Goal: Task Accomplishment & Management: Manage account settings

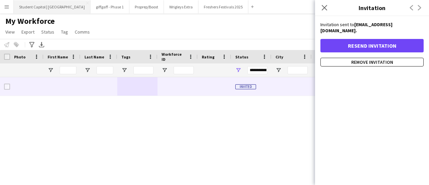
click at [46, 5] on button "Student Capitol | [GEOGRAPHIC_DATA] Close" at bounding box center [52, 6] width 77 height 13
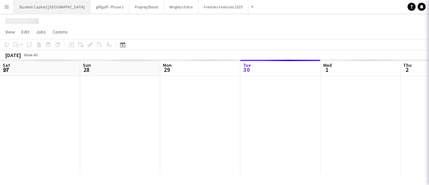
scroll to position [0, 160]
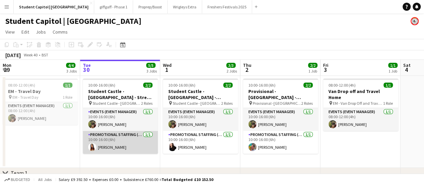
click at [107, 152] on app-card-role "Promotional Staffing (Brand Ambassadors) [DATE] 10:00-16:00 (6h) [PERSON_NAME]" at bounding box center [120, 142] width 75 height 23
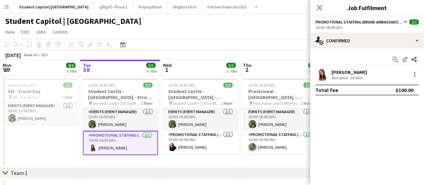
click at [324, 76] on app-user-avatar at bounding box center [321, 74] width 13 height 13
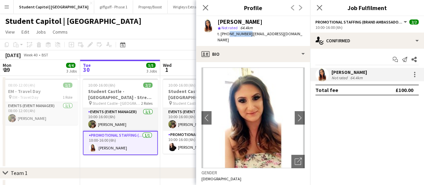
drag, startPoint x: 246, startPoint y: 34, endPoint x: 227, endPoint y: 37, distance: 19.3
click at [227, 37] on div "t. [PHONE_NUMBER] | [EMAIL_ADDRESS][DOMAIN_NAME]" at bounding box center [260, 37] width 87 height 12
copy span "7756280762"
click at [181, 26] on app-page-menu "View Day view expanded Day view collapsed Month view Date picker Jump to [DATE]…" at bounding box center [212, 32] width 424 height 13
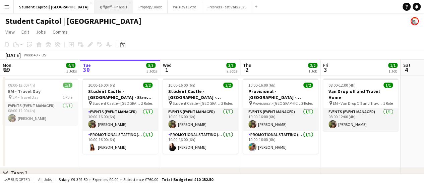
click at [102, 9] on button "giffgaff - Phase 1 Close" at bounding box center [113, 6] width 39 height 13
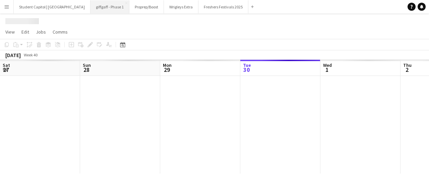
scroll to position [0, 160]
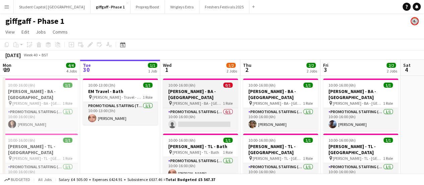
click at [180, 100] on span "[PERSON_NAME] - BA - [GEOGRAPHIC_DATA]" at bounding box center [197, 102] width 50 height 5
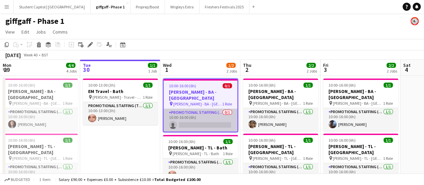
click at [202, 120] on app-card-role "Promotional Staffing (Brand Ambassadors) 0/1 10:00-16:00 (6h) single-neutral-ac…" at bounding box center [200, 120] width 74 height 23
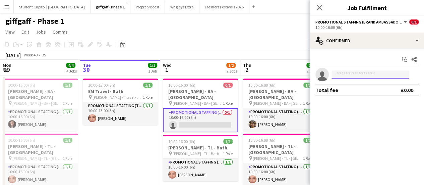
click at [356, 72] on input at bounding box center [370, 74] width 78 height 8
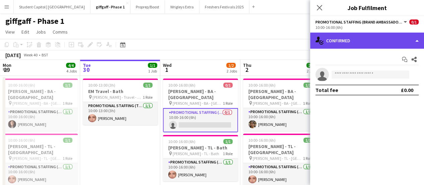
click at [359, 44] on div "single-neutral-actions-check-2 Confirmed" at bounding box center [367, 40] width 114 height 16
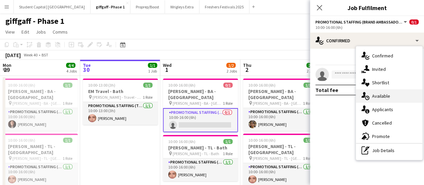
click at [372, 97] on span "Available" at bounding box center [381, 96] width 18 height 6
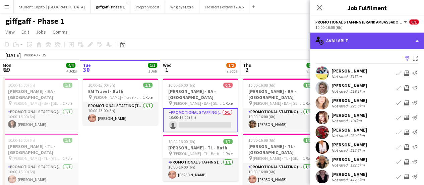
click at [335, 37] on div "single-neutral-actions-upload Available" at bounding box center [367, 40] width 114 height 16
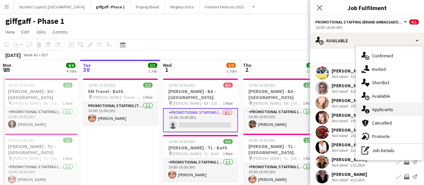
click at [370, 107] on div "single-neutral-actions-information Applicants" at bounding box center [389, 108] width 66 height 13
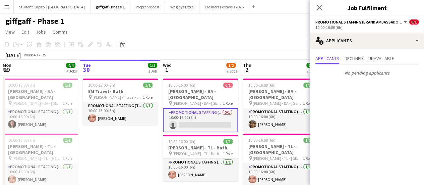
click at [193, 114] on app-card-role "Promotional Staffing (Brand Ambassadors) 0/1 10:00-16:00 (6h) single-neutral-ac…" at bounding box center [200, 120] width 75 height 24
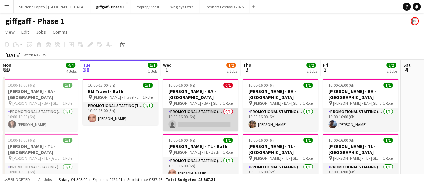
click at [193, 114] on app-card-role "Promotional Staffing (Brand Ambassadors) 0/1 10:00-16:00 (6h) single-neutral-ac…" at bounding box center [200, 119] width 75 height 23
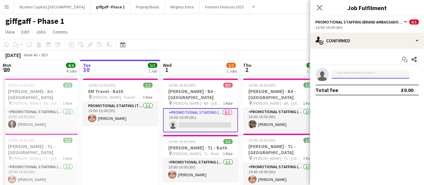
click at [348, 72] on input at bounding box center [370, 74] width 78 height 8
paste input "**********"
type input "**********"
click at [1, 6] on button "Menu" at bounding box center [6, 6] width 13 height 13
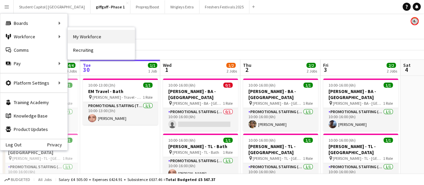
click at [74, 36] on link "My Workforce" at bounding box center [101, 36] width 67 height 13
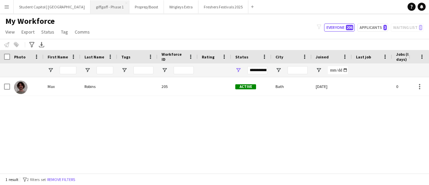
click at [98, 12] on button "giffgaff - Phase 1 Close" at bounding box center [109, 6] width 39 height 13
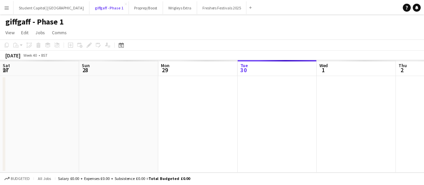
scroll to position [0, 160]
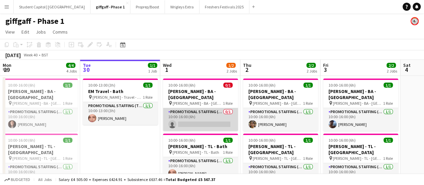
click at [193, 118] on app-card-role "Promotional Staffing (Brand Ambassadors) 0/1 10:00-16:00 (6h) single-neutral-ac…" at bounding box center [200, 119] width 75 height 23
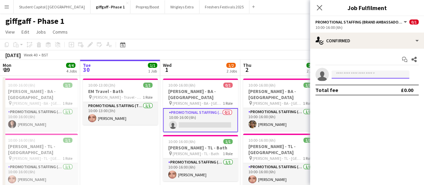
click at [355, 75] on input at bounding box center [370, 74] width 78 height 8
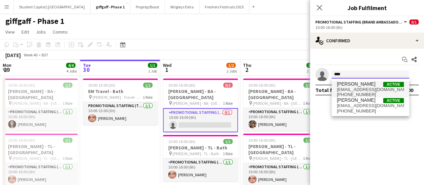
type input "***"
click at [351, 86] on span "[PERSON_NAME]" at bounding box center [356, 84] width 39 height 6
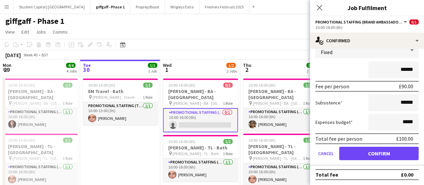
scroll to position [48, 0]
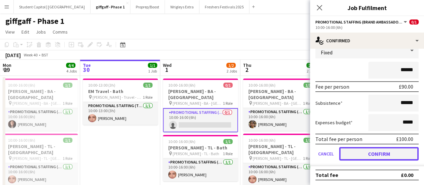
click at [367, 152] on button "Confirm" at bounding box center [378, 153] width 79 height 13
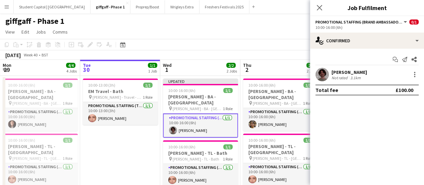
scroll to position [0, 0]
click at [271, 59] on div "[DATE] Week 40 • BST Publish 1 job Revert 1 job" at bounding box center [212, 54] width 424 height 9
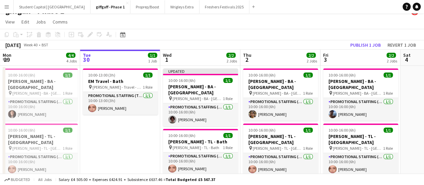
scroll to position [10, 0]
click at [355, 43] on button "Publish 1 job" at bounding box center [365, 44] width 36 height 9
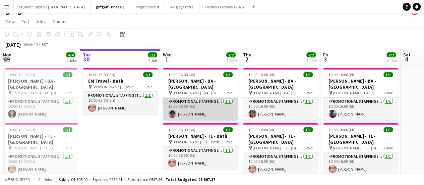
click at [203, 102] on app-card-role "Promotional Staffing (Brand Ambassadors) [DATE] 10:00-16:00 (6h) [PERSON_NAME]" at bounding box center [200, 108] width 75 height 23
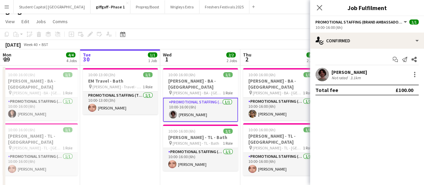
click at [322, 74] on app-user-avatar at bounding box center [321, 74] width 13 height 13
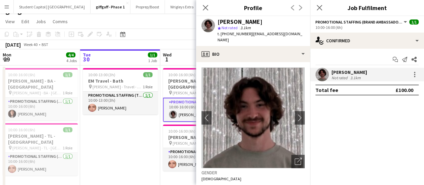
drag, startPoint x: 248, startPoint y: 33, endPoint x: 226, endPoint y: 37, distance: 21.7
click at [226, 37] on div "t. [PHONE_NUMBER] | [EMAIL_ADDRESS][DOMAIN_NAME]" at bounding box center [260, 37] width 87 height 12
copy span "07505025591"
click at [127, 151] on app-date-cell "10:00-13:00 (3h) 1/1 EM Travel - Bath pin [PERSON_NAME] - Travel - Bath 1 Role …" at bounding box center [120, 127] width 80 height 124
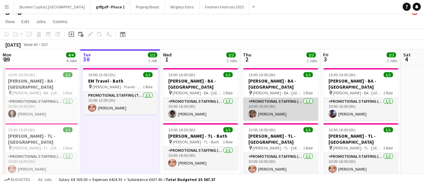
click at [285, 102] on app-card-role "Promotional Staffing (Brand Ambassadors) [DATE] 10:00-16:00 (6h) [PERSON_NAME]" at bounding box center [280, 108] width 75 height 23
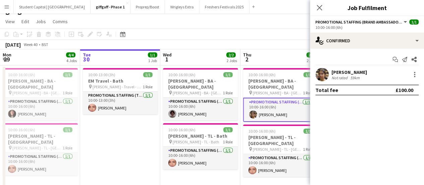
click at [325, 71] on app-user-avatar at bounding box center [321, 74] width 13 height 13
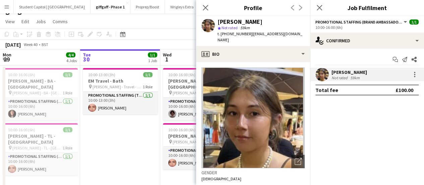
drag, startPoint x: 249, startPoint y: 34, endPoint x: 249, endPoint y: 41, distance: 6.0
click at [249, 41] on div "t. [PHONE_NUMBER] | [EMAIL_ADDRESS][DOMAIN_NAME]" at bounding box center [260, 37] width 87 height 12
copy span "[EMAIL_ADDRESS][DOMAIN_NAME]"
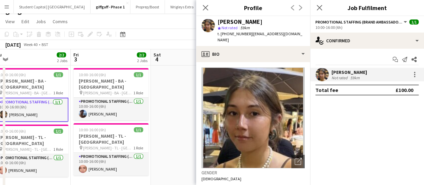
scroll to position [0, 250]
click at [131, 13] on button "Proprep/Boost Close" at bounding box center [147, 6] width 34 height 13
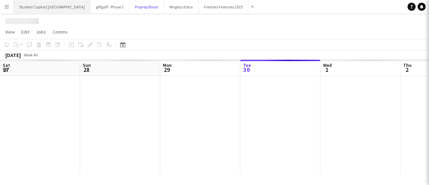
scroll to position [0, 160]
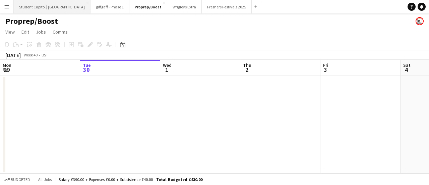
click at [51, 7] on button "Student Capitol | [GEOGRAPHIC_DATA] Close" at bounding box center [52, 6] width 77 height 13
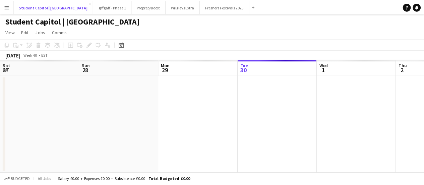
scroll to position [0, 160]
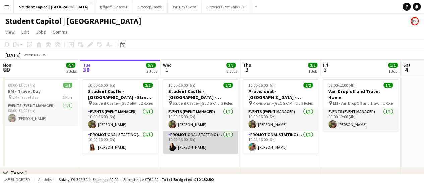
click at [188, 138] on app-card-role "Promotional Staffing (Brand Ambassadors) [DATE] 10:00-16:00 (6h) [PERSON_NAME]" at bounding box center [200, 142] width 75 height 23
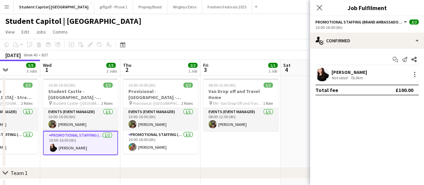
scroll to position [0, 284]
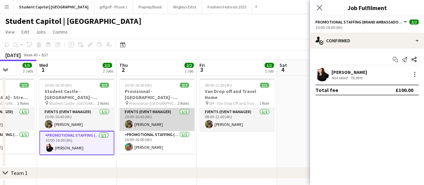
click at [147, 114] on app-card-role "Events (Event Manager) [DATE] 10:00-16:00 (6h) [PERSON_NAME]" at bounding box center [156, 119] width 75 height 23
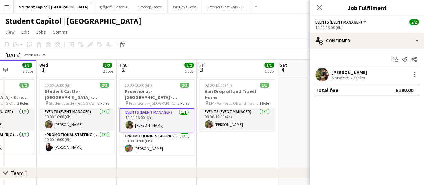
click at [321, 76] on app-user-avatar at bounding box center [321, 74] width 13 height 13
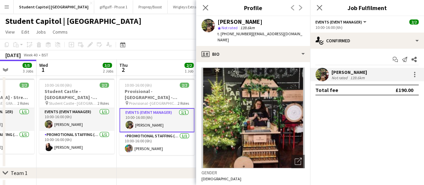
scroll to position [123, 0]
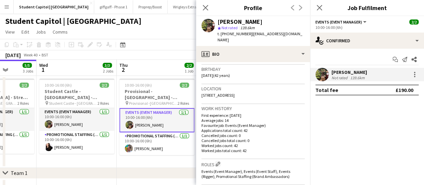
click at [162, 151] on app-date-cell "10:00-16:00 (6h) 2/2 Provisional - [GEOGRAPHIC_DATA] - [GEOGRAPHIC_DATA] pin Pr…" at bounding box center [157, 122] width 80 height 92
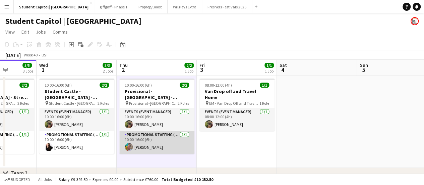
click at [150, 139] on app-card-role "Promotional Staffing (Brand Ambassadors) [DATE] 10:00-16:00 (6h) [PERSON_NAME]" at bounding box center [156, 142] width 75 height 23
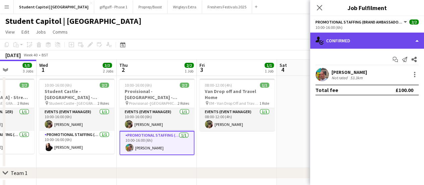
click at [341, 36] on div "single-neutral-actions-check-2 Confirmed" at bounding box center [367, 40] width 114 height 16
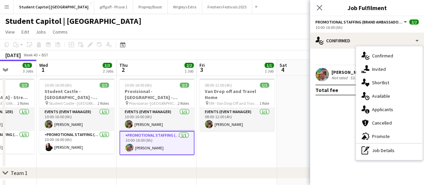
click at [402, 21] on button "Promotional Staffing (Brand Ambassadors)" at bounding box center [361, 21] width 92 height 5
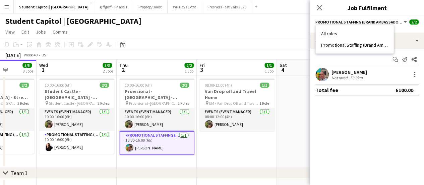
click at [376, 110] on mat-expansion-panel "check Confirmed Start chat Send notification Share [PERSON_NAME] Not rated 53.3…" at bounding box center [367, 117] width 114 height 136
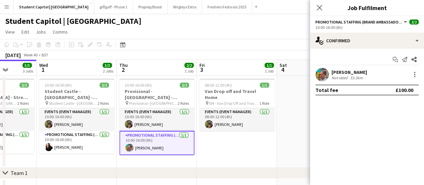
click at [147, 140] on app-card-role "Promotional Staffing (Brand Ambassadors) [DATE] 10:00-16:00 (6h) [PERSON_NAME]" at bounding box center [156, 143] width 75 height 24
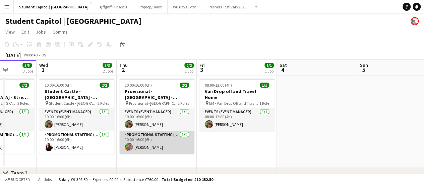
click at [141, 131] on app-card-role "Promotional Staffing (Brand Ambassadors) [DATE] 10:00-16:00 (6h) [PERSON_NAME]" at bounding box center [156, 142] width 75 height 23
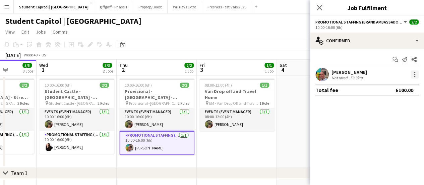
click at [414, 74] on div at bounding box center [414, 74] width 1 height 1
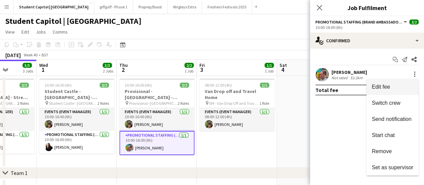
click at [400, 82] on button "Edit fee" at bounding box center [392, 87] width 52 height 16
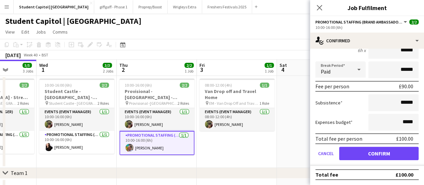
scroll to position [0, 0]
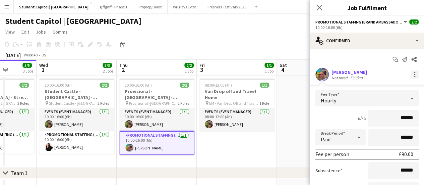
click at [411, 74] on div at bounding box center [414, 74] width 8 height 8
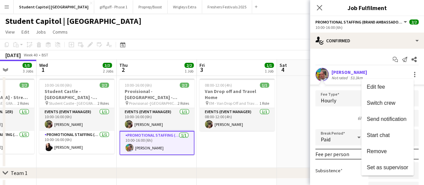
click at [289, 141] on div at bounding box center [212, 92] width 424 height 185
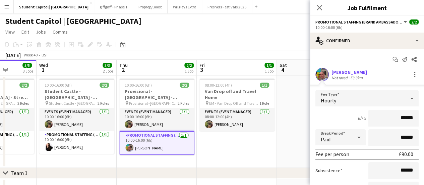
click at [166, 139] on app-card-role "Promotional Staffing (Brand Ambassadors) [DATE] 10:00-16:00 (6h) [PERSON_NAME]" at bounding box center [156, 143] width 75 height 24
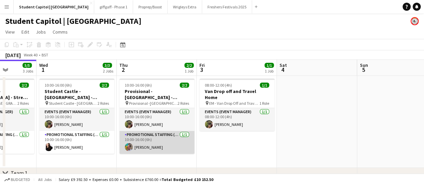
click at [166, 139] on app-card-role "Promotional Staffing (Brand Ambassadors) [DATE] 10:00-16:00 (6h) [PERSON_NAME]" at bounding box center [156, 142] width 75 height 23
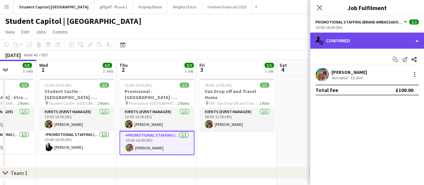
click at [389, 42] on div "single-neutral-actions-check-2 Confirmed" at bounding box center [367, 40] width 114 height 16
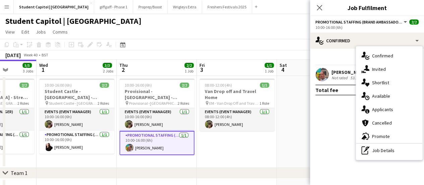
click at [351, 24] on span "Promotional Staffing (Brand Ambassadors)" at bounding box center [358, 21] width 87 height 5
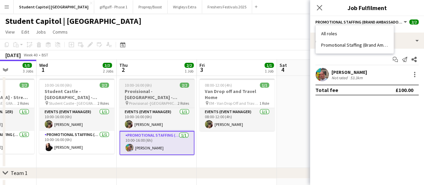
click at [135, 89] on h3 "Provisional - [GEOGRAPHIC_DATA] - [GEOGRAPHIC_DATA]" at bounding box center [156, 94] width 75 height 12
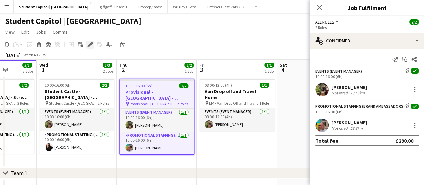
click at [92, 44] on icon "Edit" at bounding box center [89, 44] width 5 height 5
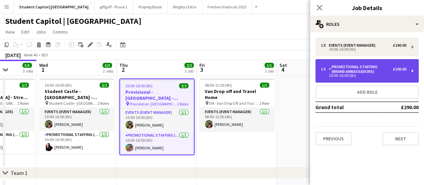
click at [366, 62] on div "1 x Promotional Staffing (Brand Ambassadors) £100.00 10:00-16:00 (6h)" at bounding box center [366, 70] width 103 height 23
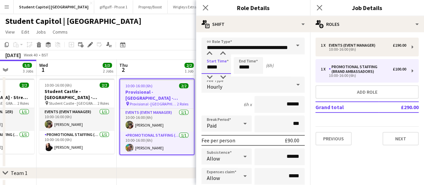
drag, startPoint x: 221, startPoint y: 65, endPoint x: 178, endPoint y: 71, distance: 44.1
type input "*****"
drag, startPoint x: 251, startPoint y: 65, endPoint x: 235, endPoint y: 65, distance: 16.1
click at [235, 65] on input "*****" at bounding box center [247, 65] width 29 height 17
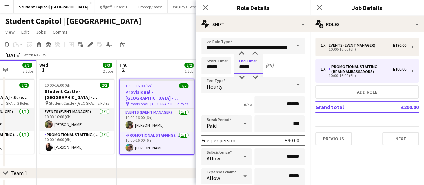
type input "*****"
click at [214, 106] on div "6h x ******" at bounding box center [252, 104] width 103 height 17
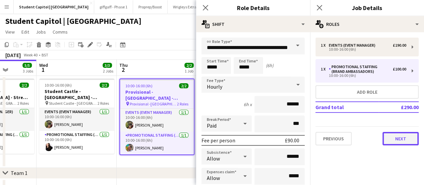
click at [403, 139] on button "Next" at bounding box center [400, 138] width 36 height 13
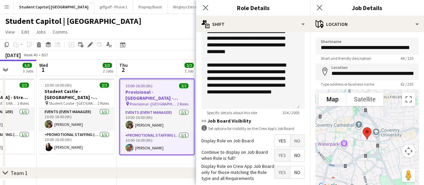
scroll to position [269, 0]
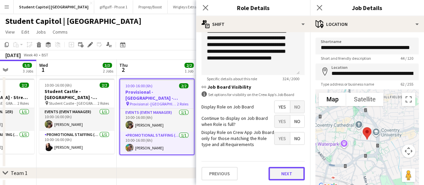
click at [271, 166] on button "Next" at bounding box center [286, 172] width 36 height 13
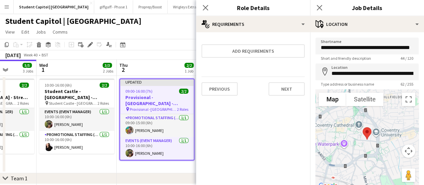
scroll to position [0, 0]
click at [143, 101] on h3 "Provisional - [GEOGRAPHIC_DATA] - [GEOGRAPHIC_DATA]" at bounding box center [157, 100] width 74 height 12
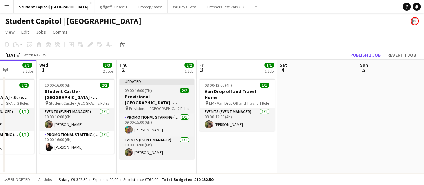
click at [143, 106] on span "Provisional -[GEOGRAPHIC_DATA] - [GEOGRAPHIC_DATA] - Refreshers" at bounding box center [153, 108] width 49 height 5
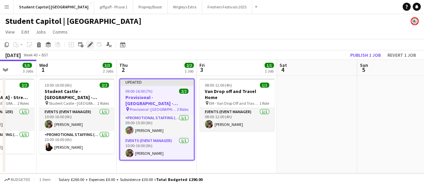
click at [92, 45] on icon "Edit" at bounding box center [89, 44] width 5 height 5
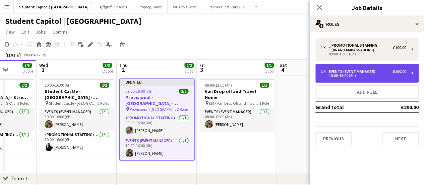
click at [337, 72] on div "Events (Event Manager)" at bounding box center [353, 71] width 49 height 5
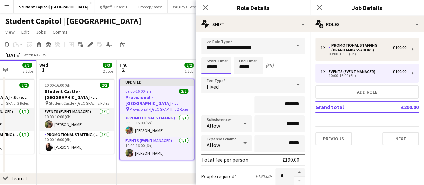
click at [220, 65] on input "*****" at bounding box center [215, 65] width 29 height 17
type input "*****"
click at [212, 74] on div at bounding box center [209, 77] width 13 height 7
click at [249, 69] on input "*****" at bounding box center [247, 65] width 29 height 17
type input "*****"
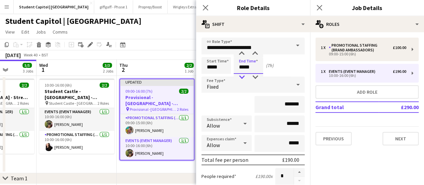
click at [240, 75] on div at bounding box center [241, 77] width 13 height 7
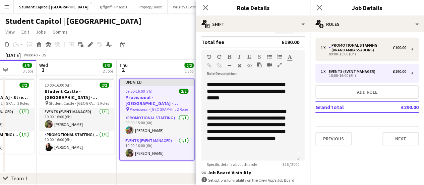
scroll to position [202, 0]
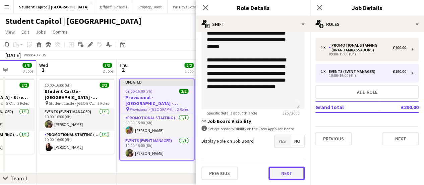
click at [281, 173] on button "Next" at bounding box center [286, 172] width 36 height 13
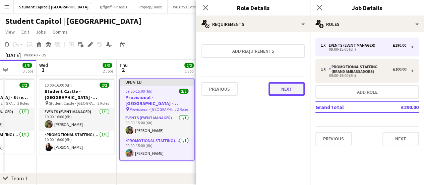
click at [283, 93] on button "Next" at bounding box center [286, 88] width 36 height 13
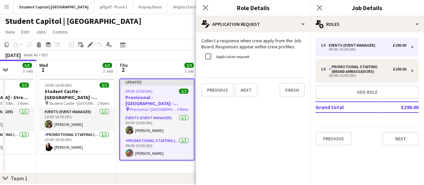
click at [158, 166] on app-date-cell "Updated 09:00-15:00 (6h) 2/2 Provisional - [GEOGRAPHIC_DATA] - [GEOGRAPHIC_DATA…" at bounding box center [157, 124] width 80 height 97
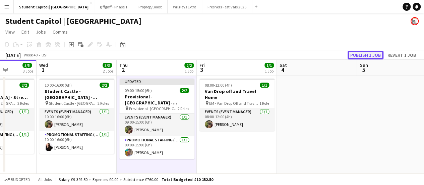
click at [362, 57] on button "Publish 1 job" at bounding box center [365, 55] width 36 height 9
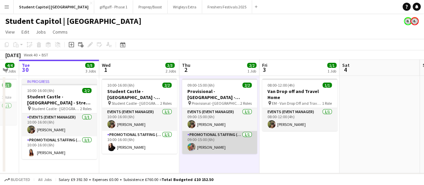
scroll to position [0, 197]
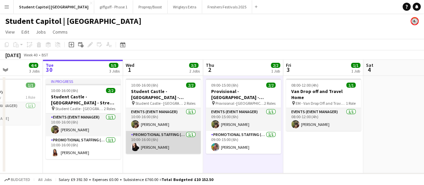
click at [151, 139] on app-card-role "Promotional Staffing (Brand Ambassadors) [DATE] 10:00-16:00 (6h) [PERSON_NAME]" at bounding box center [163, 142] width 75 height 23
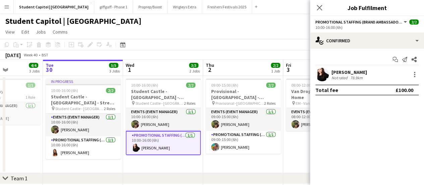
click at [323, 73] on app-user-avatar at bounding box center [321, 74] width 13 height 13
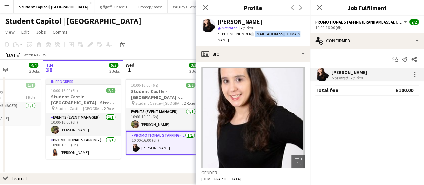
drag, startPoint x: 292, startPoint y: 33, endPoint x: 249, endPoint y: 36, distance: 43.0
click at [249, 36] on div "[PERSON_NAME] star Not rated 78.9km t. [PHONE_NUMBER] | [EMAIL_ADDRESS][DOMAIN_…" at bounding box center [253, 31] width 114 height 30
copy span "[EMAIL_ADDRESS][DOMAIN_NAME]"
click at [179, 161] on app-date-cell "10:00-16:00 (6h) 2/2 Student Castle - [GEOGRAPHIC_DATA] - Freshers Fair pin [GE…" at bounding box center [163, 124] width 80 height 97
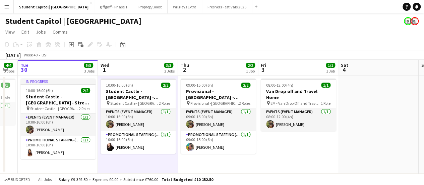
scroll to position [0, 223]
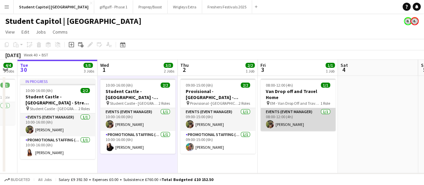
click at [286, 120] on app-card-role "Events (Event Manager) [DATE] 08:00-12:00 (4h) [PERSON_NAME]" at bounding box center [297, 119] width 75 height 23
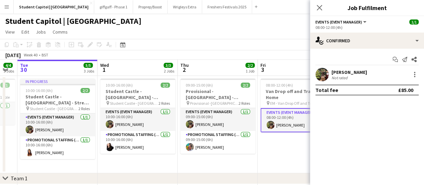
click at [325, 75] on app-user-avatar at bounding box center [321, 74] width 13 height 13
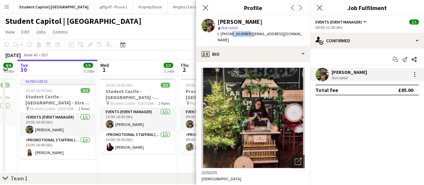
drag, startPoint x: 245, startPoint y: 33, endPoint x: 228, endPoint y: 34, distance: 16.8
click at [228, 34] on span "t. [PHONE_NUMBER]" at bounding box center [234, 33] width 35 height 5
drag, startPoint x: 226, startPoint y: 34, endPoint x: 246, endPoint y: 35, distance: 19.1
click at [246, 35] on span "t. [PHONE_NUMBER]" at bounding box center [234, 33] width 35 height 5
copy span "7859007235"
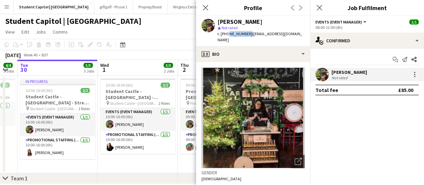
click at [184, 162] on app-date-cell "09:00-15:00 (6h) 2/2 Provisional - [GEOGRAPHIC_DATA] - [GEOGRAPHIC_DATA] pin Pr…" at bounding box center [218, 124] width 80 height 97
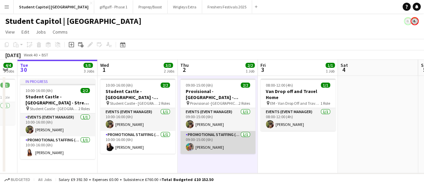
click at [208, 141] on app-card-role "Promotional Staffing (Brand Ambassadors) [DATE] 09:00-15:00 (6h) [PERSON_NAME]" at bounding box center [217, 142] width 75 height 23
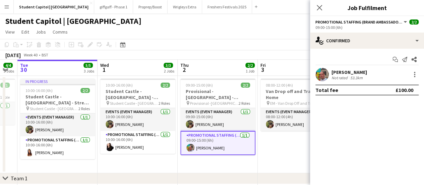
click at [318, 75] on app-user-avatar at bounding box center [321, 74] width 13 height 13
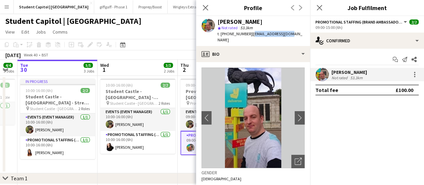
drag, startPoint x: 289, startPoint y: 34, endPoint x: 250, endPoint y: 34, distance: 39.2
click at [250, 34] on div "[PERSON_NAME] star Not rated 53.3km t. [PHONE_NUMBER] | [EMAIL_ADDRESS][DOMAIN_…" at bounding box center [253, 31] width 114 height 30
copy span "[EMAIL_ADDRESS][DOMAIN_NAME]"
click at [190, 120] on app-user-avatar at bounding box center [190, 124] width 8 height 8
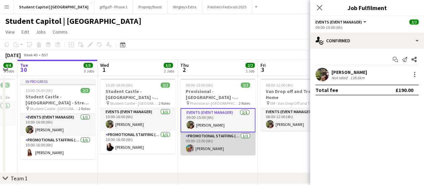
click at [204, 134] on app-card-role "Promotional Staffing (Brand Ambassadors) [DATE] 09:00-15:00 (6h) [PERSON_NAME]" at bounding box center [217, 143] width 75 height 23
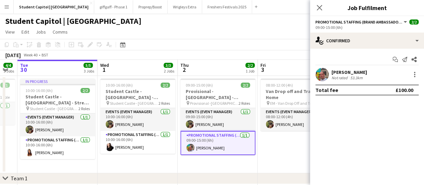
click at [322, 74] on app-user-avatar at bounding box center [321, 74] width 13 height 13
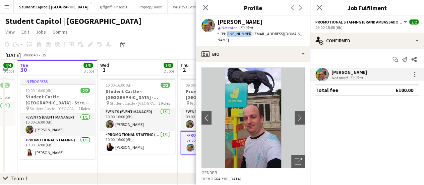
drag, startPoint x: 245, startPoint y: 34, endPoint x: 225, endPoint y: 38, distance: 20.7
click at [225, 38] on div "[PERSON_NAME] star Not rated 53.3km t. [PHONE_NUMBER] | [EMAIL_ADDRESS][DOMAIN_…" at bounding box center [253, 31] width 114 height 30
click at [227, 37] on div "t. [PHONE_NUMBER] | [EMAIL_ADDRESS][DOMAIN_NAME]" at bounding box center [260, 37] width 87 height 12
drag, startPoint x: 227, startPoint y: 34, endPoint x: 247, endPoint y: 33, distance: 19.8
click at [247, 33] on span "t. [PHONE_NUMBER]" at bounding box center [234, 33] width 35 height 5
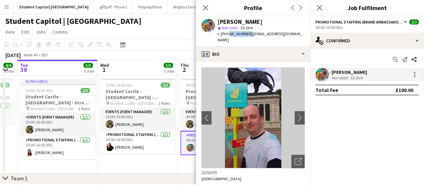
copy span "7877310417"
click at [183, 159] on app-date-cell "09:00-15:00 (6h) 2/2 Provisional - [GEOGRAPHIC_DATA] - [GEOGRAPHIC_DATA] pin Pr…" at bounding box center [218, 124] width 80 height 97
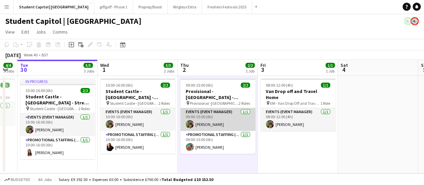
click at [217, 118] on app-card-role "Events (Event Manager) [DATE] 09:00-15:00 (6h) [PERSON_NAME]" at bounding box center [217, 119] width 75 height 23
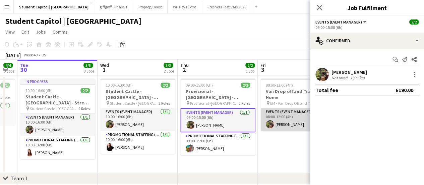
click at [285, 115] on app-card-role "Events (Event Manager) [DATE] 08:00-12:00 (4h) [PERSON_NAME]" at bounding box center [297, 119] width 75 height 23
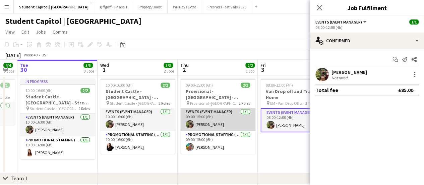
click at [210, 108] on app-card-role "Events (Event Manager) [DATE] 09:00-15:00 (6h) [PERSON_NAME]" at bounding box center [217, 119] width 75 height 23
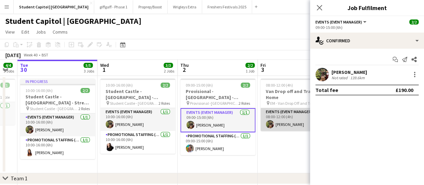
click at [278, 108] on app-card-role "Events (Event Manager) [DATE] 08:00-12:00 (4h) [PERSON_NAME]" at bounding box center [297, 119] width 75 height 23
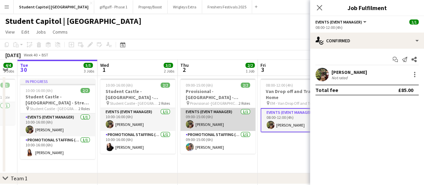
click at [229, 112] on app-card-role "Events (Event Manager) [DATE] 09:00-15:00 (6h) [PERSON_NAME]" at bounding box center [217, 119] width 75 height 23
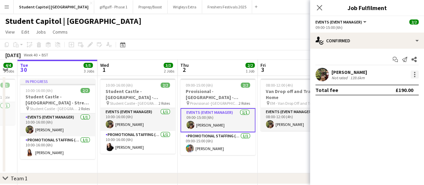
click at [411, 76] on div at bounding box center [414, 74] width 8 height 8
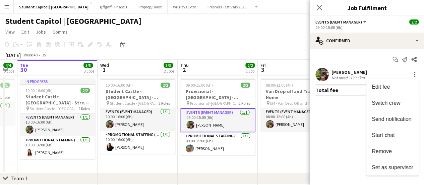
click at [275, 129] on div at bounding box center [212, 92] width 424 height 185
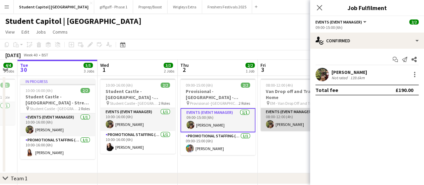
click at [278, 112] on app-card-role "Events (Event Manager) [DATE] 08:00-12:00 (4h) [PERSON_NAME]" at bounding box center [297, 119] width 75 height 23
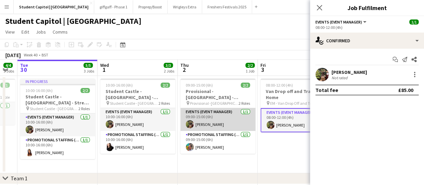
click at [220, 115] on app-card-role "Events (Event Manager) [DATE] 09:00-15:00 (6h) [PERSON_NAME]" at bounding box center [217, 119] width 75 height 23
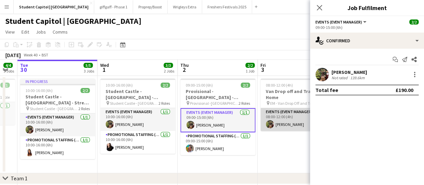
click at [280, 116] on app-card-role "Events (Event Manager) [DATE] 08:00-12:00 (4h) [PERSON_NAME]" at bounding box center [297, 119] width 75 height 23
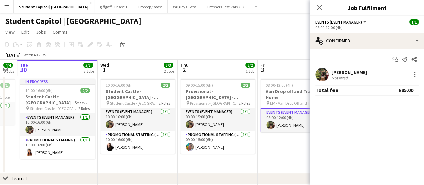
click at [326, 81] on div at bounding box center [321, 74] width 13 height 13
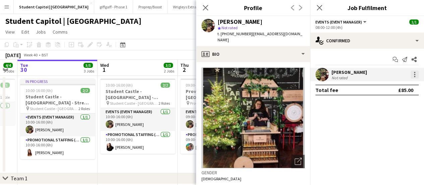
click at [413, 74] on div at bounding box center [414, 74] width 8 height 8
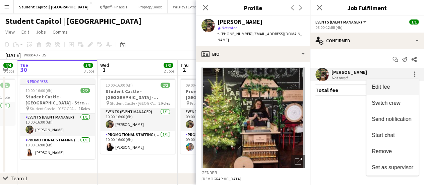
click at [400, 83] on button "Edit fee" at bounding box center [392, 87] width 52 height 16
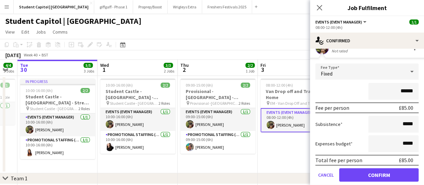
scroll to position [23, 0]
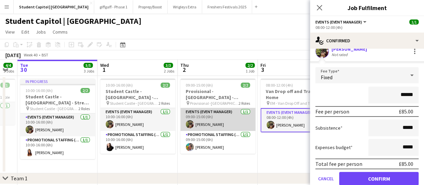
click at [229, 116] on app-card-role "Events (Event Manager) [DATE] 09:00-15:00 (6h) [PERSON_NAME]" at bounding box center [217, 119] width 75 height 23
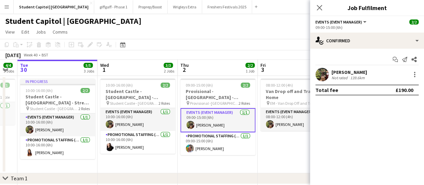
scroll to position [0, 0]
click at [418, 77] on div at bounding box center [414, 74] width 8 height 8
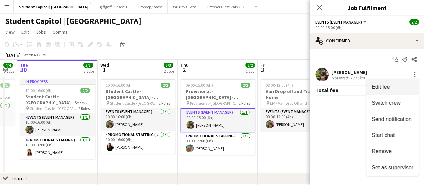
click at [391, 86] on span "Edit fee" at bounding box center [392, 87] width 42 height 6
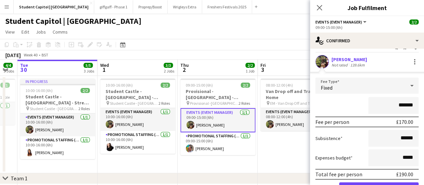
scroll to position [12, 0]
drag, startPoint x: 395, startPoint y: 106, endPoint x: 409, endPoint y: 106, distance: 14.1
click at [409, 106] on input "*******" at bounding box center [393, 105] width 50 height 17
type input "**"
type input "****"
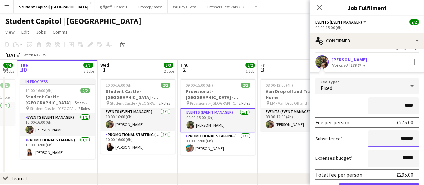
drag, startPoint x: 398, startPoint y: 137, endPoint x: 414, endPoint y: 139, distance: 15.8
click at [414, 139] on form "Fee Type Fixed **** Fee per person £275.00 Subsistence ****** Expenses budget *…" at bounding box center [367, 140] width 114 height 124
type input "**"
type input "*****"
click at [340, 139] on label "Subsistence" at bounding box center [328, 138] width 27 height 6
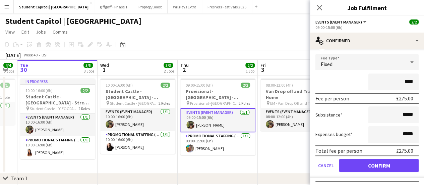
scroll to position [48, 0]
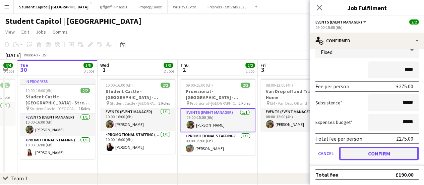
click at [374, 154] on button "Confirm" at bounding box center [378, 152] width 79 height 13
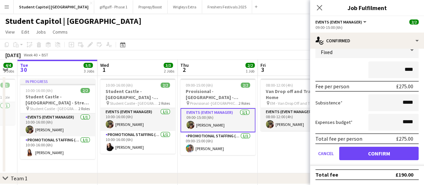
scroll to position [0, 0]
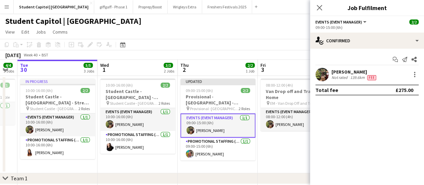
click at [288, 139] on app-date-cell "08:00-12:00 (4h) 1/1 Van Drop off and Travel Home pin EM - Van Drop Off and Tra…" at bounding box center [298, 124] width 80 height 97
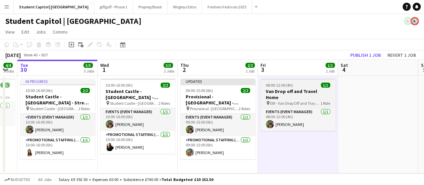
click at [287, 100] on span "EM - Van Drop Off and Travel Home" at bounding box center [295, 102] width 50 height 5
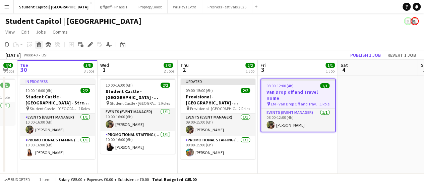
click at [39, 45] on icon "Delete" at bounding box center [38, 44] width 5 height 5
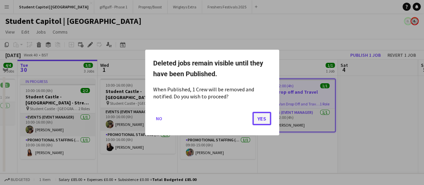
click at [266, 122] on button "Yes" at bounding box center [261, 118] width 19 height 13
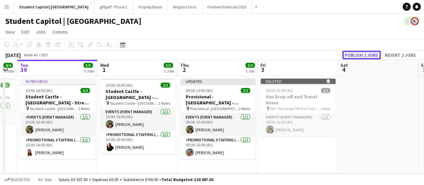
click at [365, 53] on button "Publish 2 jobs" at bounding box center [361, 55] width 39 height 9
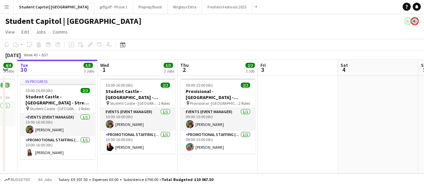
click at [364, 126] on app-date-cell at bounding box center [378, 124] width 80 height 97
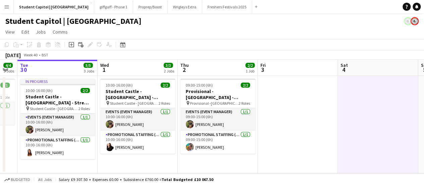
click at [377, 159] on app-date-cell at bounding box center [378, 124] width 80 height 97
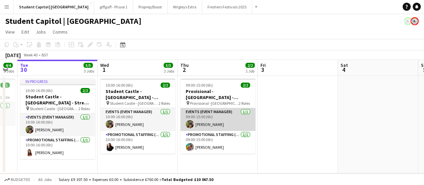
click at [209, 121] on app-card-role "Events (Event Manager) [DATE] 09:00-15:00 (6h) [PERSON_NAME]" at bounding box center [217, 119] width 75 height 23
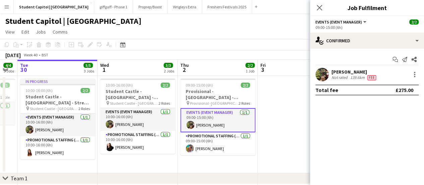
click at [344, 143] on mat-expansion-panel "check Confirmed Start chat Send notification Share [PERSON_NAME] Not rated 139.…" at bounding box center [367, 117] width 114 height 136
click at [288, 141] on app-date-cell at bounding box center [298, 124] width 80 height 97
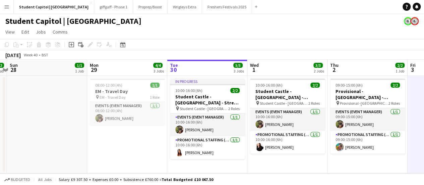
scroll to position [0, 152]
